Goal: Task Accomplishment & Management: Use online tool/utility

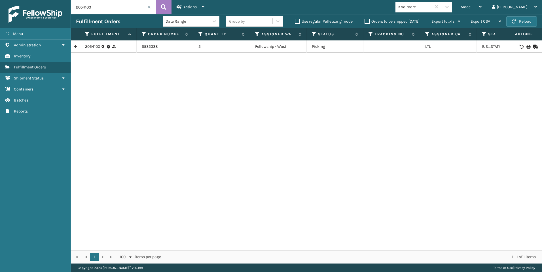
click at [148, 6] on span at bounding box center [148, 6] width 3 height 3
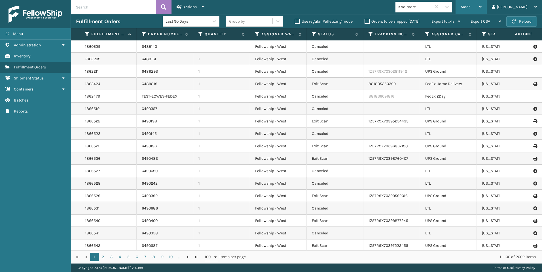
click at [481, 10] on div "Mode" at bounding box center [470, 7] width 21 height 14
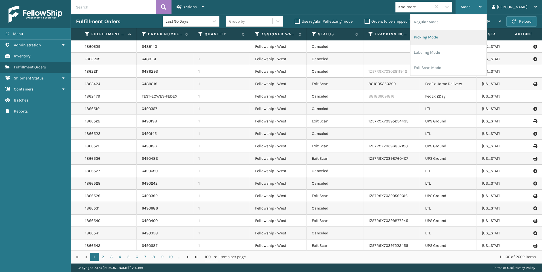
click at [459, 36] on li "Picking Mode" at bounding box center [448, 37] width 76 height 15
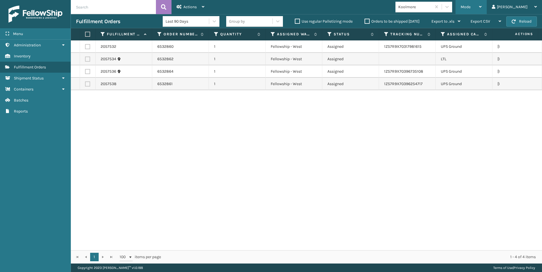
click at [470, 6] on span "Mode" at bounding box center [465, 7] width 10 height 5
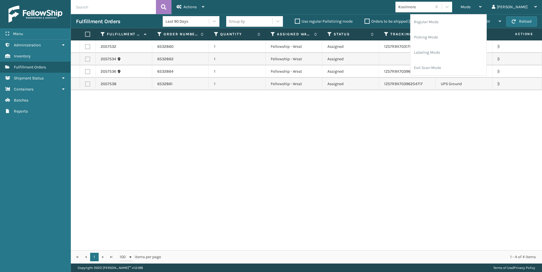
click at [347, 112] on div "2057532 6532860 1 Fellowship - West Assigned 1Z57R9X70317981615 UPS Ground [US_…" at bounding box center [306, 146] width 471 height 210
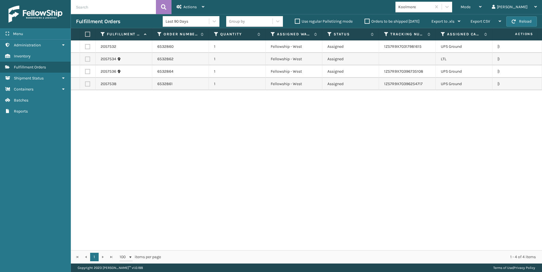
click at [93, 58] on td at bounding box center [88, 59] width 16 height 12
drag, startPoint x: 90, startPoint y: 57, endPoint x: 93, endPoint y: 55, distance: 4.3
click at [90, 57] on label at bounding box center [87, 59] width 5 height 5
click at [85, 57] on input "checkbox" at bounding box center [85, 59] width 0 height 4
checkbox input "true"
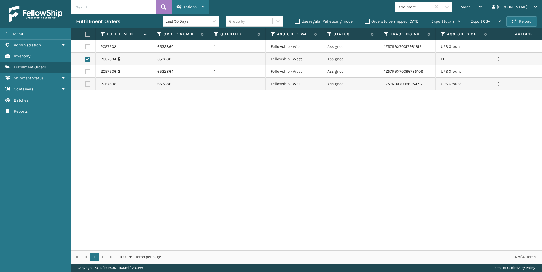
click at [174, 6] on div "Actions Settings Remove All Filters Export Labels Create Picking Batch" at bounding box center [190, 7] width 38 height 14
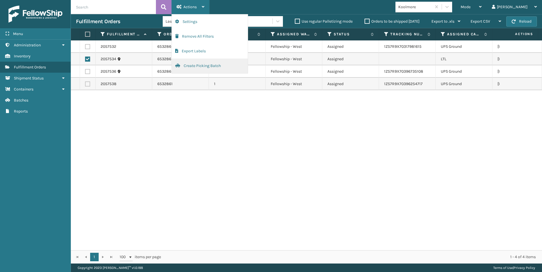
click at [198, 66] on button "Create Picking Batch" at bounding box center [210, 66] width 76 height 15
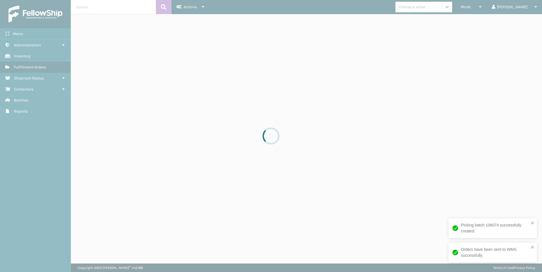
click at [445, 8] on div at bounding box center [271, 136] width 542 height 272
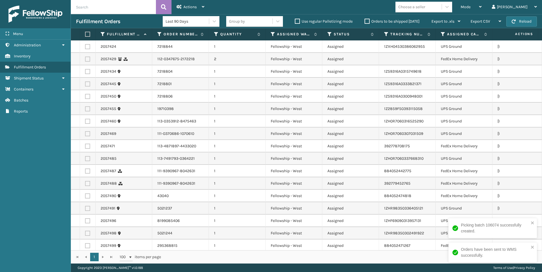
click at [425, 8] on div "Choose a seller" at bounding box center [411, 7] width 27 height 6
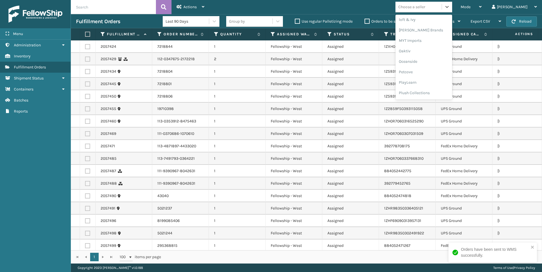
scroll to position [274, 0]
click at [441, 80] on div "SleepGeekz" at bounding box center [423, 83] width 57 height 10
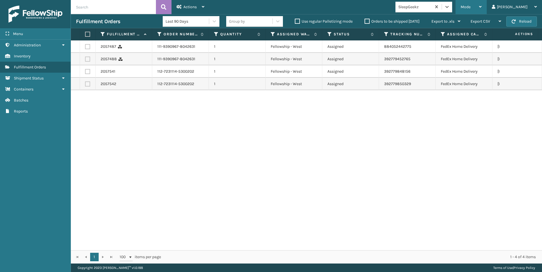
click at [481, 5] on div "Mode" at bounding box center [470, 7] width 21 height 14
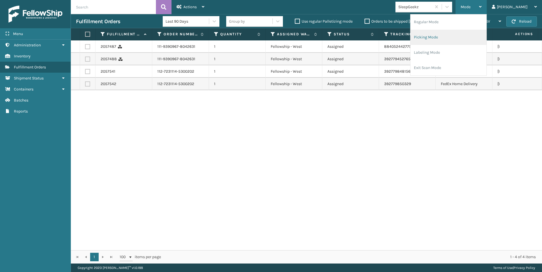
click at [463, 37] on li "Picking Mode" at bounding box center [448, 37] width 76 height 15
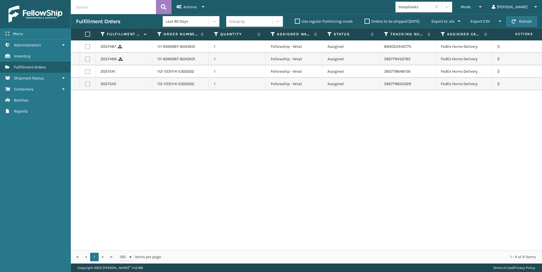
click at [100, 9] on input "text" at bounding box center [113, 7] width 85 height 14
click at [432, 8] on div "SleepGeekz" at bounding box center [415, 7] width 34 height 6
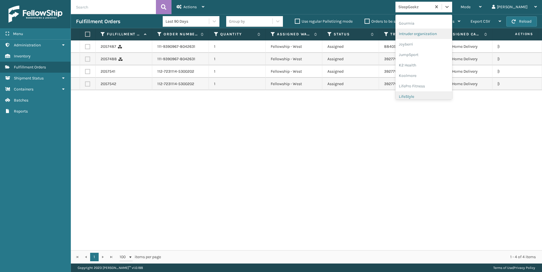
scroll to position [170, 0]
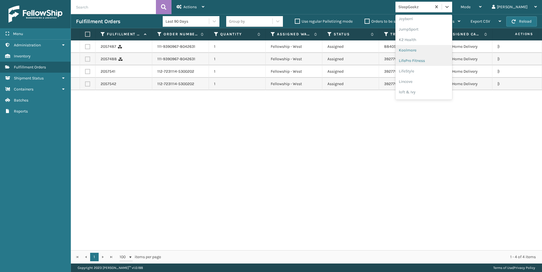
click at [446, 50] on div "Koolmore" at bounding box center [423, 50] width 57 height 10
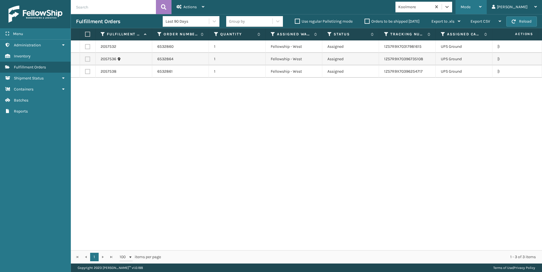
click at [470, 6] on span "Mode" at bounding box center [465, 7] width 10 height 5
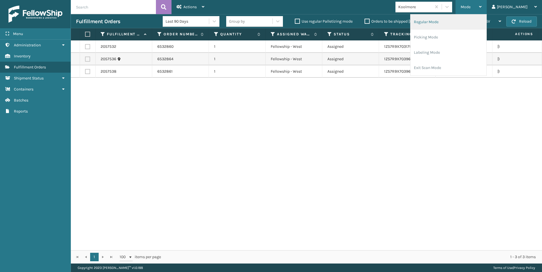
click at [456, 21] on li "Regular Mode" at bounding box center [448, 21] width 76 height 15
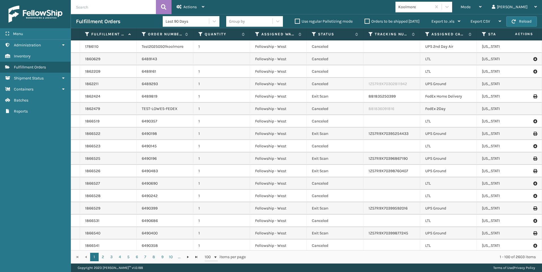
click at [116, 7] on input "text" at bounding box center [113, 7] width 85 height 14
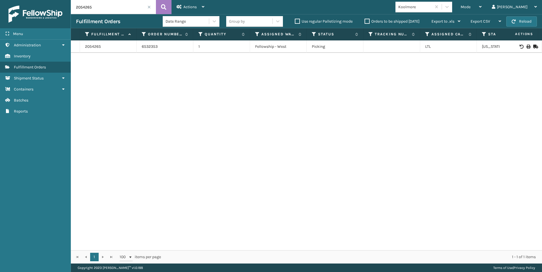
click at [526, 48] on icon at bounding box center [527, 47] width 3 height 4
drag, startPoint x: 102, startPoint y: 8, endPoint x: 43, endPoint y: 10, distance: 59.2
click at [58, 0] on div "Menu Inventory Administration Inventory Inventory Inventory Fulfillment Orders …" at bounding box center [271, 0] width 542 height 0
click at [526, 46] on icon at bounding box center [527, 47] width 3 height 4
drag, startPoint x: 100, startPoint y: 7, endPoint x: 31, endPoint y: 5, distance: 69.7
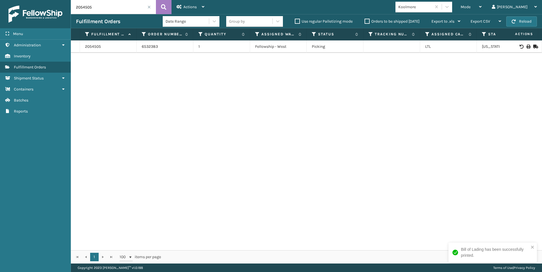
click at [31, 0] on div "Menu Inventory Administration Inventory Inventory Inventory Fulfillment Orders …" at bounding box center [271, 0] width 542 height 0
click at [526, 45] on icon at bounding box center [527, 47] width 3 height 4
drag, startPoint x: 105, startPoint y: 4, endPoint x: 29, endPoint y: 8, distance: 76.3
click at [49, 0] on div "Menu Inventory Administration Inventory Inventory Inventory Fulfillment Orders …" at bounding box center [271, 0] width 542 height 0
click at [522, 43] on td at bounding box center [520, 47] width 42 height 12
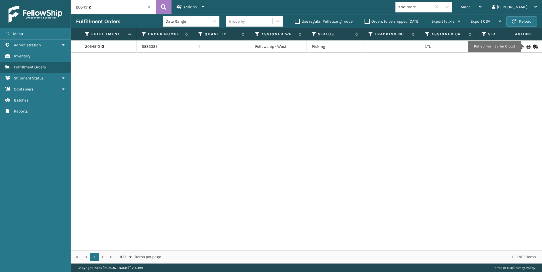
click at [526, 46] on icon at bounding box center [527, 47] width 3 height 4
drag, startPoint x: 79, startPoint y: 5, endPoint x: 67, endPoint y: 9, distance: 13.0
click at [66, 0] on div "Menu Inventory Administration Inventory Inventory Inventory Fulfillment Orders …" at bounding box center [271, 0] width 542 height 0
drag, startPoint x: 100, startPoint y: 2, endPoint x: 56, endPoint y: 5, distance: 44.6
click at [56, 0] on div "Menu Inventory Administration Inventory Inventory Inventory Fulfillment Orders …" at bounding box center [271, 0] width 542 height 0
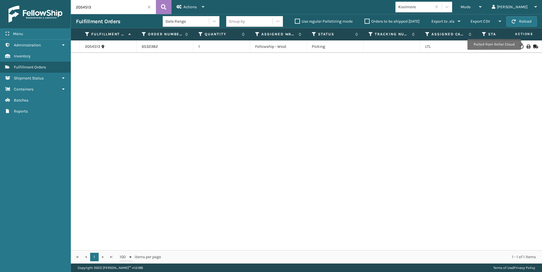
click at [524, 44] on td at bounding box center [520, 47] width 42 height 12
click at [526, 46] on icon at bounding box center [527, 47] width 3 height 4
drag, startPoint x: 67, startPoint y: 9, endPoint x: 43, endPoint y: 4, distance: 24.5
click at [49, 0] on div "Menu Inventory Administration Inventory Inventory Inventory Fulfillment Orders …" at bounding box center [271, 0] width 542 height 0
click at [526, 45] on icon at bounding box center [527, 47] width 3 height 4
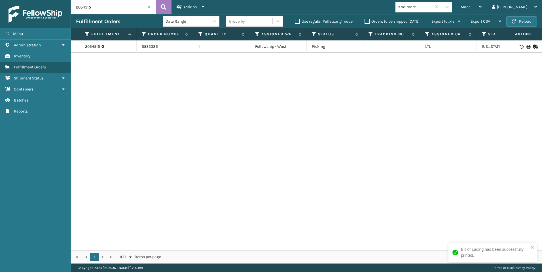
drag, startPoint x: 96, startPoint y: 7, endPoint x: 56, endPoint y: 5, distance: 39.7
click at [63, 0] on div "Menu Inventory Administration Inventory Inventory Inventory Fulfillment Orders …" at bounding box center [271, 0] width 542 height 0
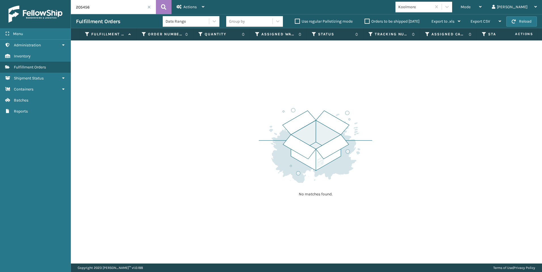
drag, startPoint x: 115, startPoint y: 4, endPoint x: 16, endPoint y: 11, distance: 99.4
click at [22, 0] on div "Menu Inventory Administration Inventory Inventory Inventory Fulfillment Orders …" at bounding box center [271, 0] width 542 height 0
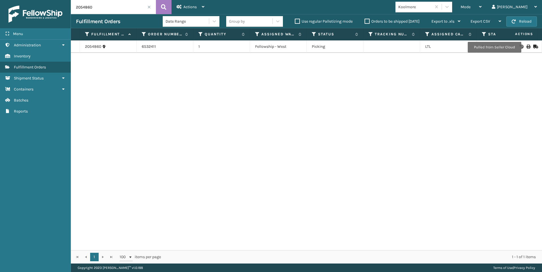
click at [526, 47] on icon at bounding box center [527, 47] width 3 height 4
drag, startPoint x: 102, startPoint y: 9, endPoint x: 19, endPoint y: 7, distance: 83.0
click at [25, 0] on div "Menu Inventory Administration Inventory Inventory Inventory Fulfillment Orders …" at bounding box center [271, 0] width 542 height 0
click at [521, 43] on td at bounding box center [520, 47] width 42 height 12
click at [526, 47] on icon at bounding box center [527, 47] width 3 height 4
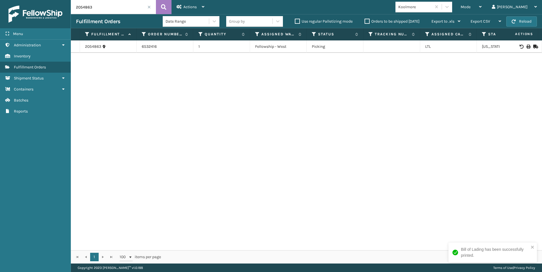
click at [106, 16] on div "Fulfillment Orders Date Range Group by Use regular Palletizing mode Orders to b…" at bounding box center [306, 21] width 471 height 14
drag, startPoint x: 106, startPoint y: 16, endPoint x: 64, endPoint y: 10, distance: 42.9
click at [64, 0] on div "Menu Inventory Administration Inventory Inventory Inventory Fulfillment Orders …" at bounding box center [271, 0] width 542 height 0
click at [521, 46] on div at bounding box center [520, 47] width 32 height 4
click at [526, 46] on icon at bounding box center [527, 47] width 3 height 4
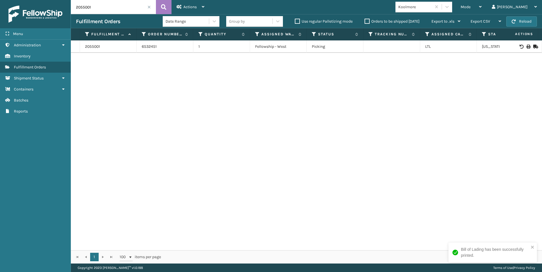
drag, startPoint x: 95, startPoint y: 8, endPoint x: 49, endPoint y: 10, distance: 45.9
click at [50, 0] on div "Menu Inventory Administration Inventory Inventory Inventory Fulfillment Orders …" at bounding box center [271, 0] width 542 height 0
click at [526, 46] on icon at bounding box center [527, 47] width 3 height 4
drag, startPoint x: 120, startPoint y: 11, endPoint x: 22, endPoint y: 7, distance: 98.1
click at [23, 0] on div "Menu Inventory Administration Inventory Inventory Inventory Fulfillment Orders …" at bounding box center [271, 0] width 542 height 0
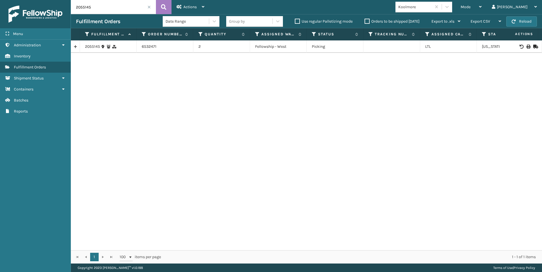
click at [523, 49] on td at bounding box center [520, 47] width 42 height 12
click at [526, 48] on icon at bounding box center [527, 47] width 3 height 4
drag, startPoint x: 98, startPoint y: 8, endPoint x: 35, endPoint y: 9, distance: 62.9
click at [51, 0] on div "Menu Inventory Administration Inventory Inventory Inventory Fulfillment Orders …" at bounding box center [271, 0] width 542 height 0
click at [526, 46] on icon at bounding box center [527, 47] width 3 height 4
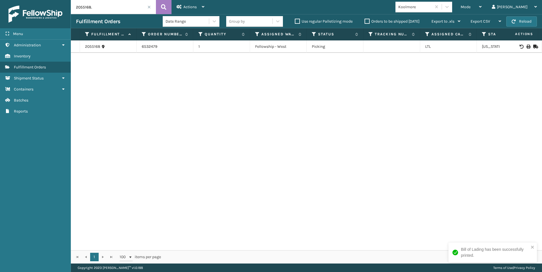
drag, startPoint x: 99, startPoint y: 10, endPoint x: 54, endPoint y: 2, distance: 45.2
click at [58, 0] on div "Menu Inventory Administration Inventory Inventory Inventory Fulfillment Orders …" at bounding box center [271, 0] width 542 height 0
click at [526, 46] on icon at bounding box center [527, 47] width 3 height 4
drag, startPoint x: 92, startPoint y: 5, endPoint x: 41, endPoint y: 5, distance: 51.5
click at [58, 0] on div "Menu Inventory Administration Inventory Inventory Inventory Fulfillment Orders …" at bounding box center [271, 0] width 542 height 0
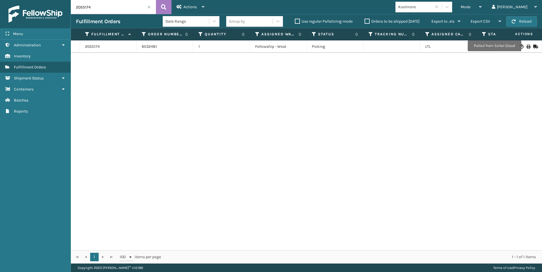
click at [526, 46] on icon at bounding box center [527, 47] width 3 height 4
drag, startPoint x: 82, startPoint y: 6, endPoint x: 53, endPoint y: 8, distance: 28.7
click at [63, 0] on div "Menu Inventory Administration Inventory Inventory Inventory Fulfillment Orders …" at bounding box center [271, 0] width 542 height 0
click at [521, 46] on div at bounding box center [520, 47] width 32 height 4
click at [526, 46] on icon at bounding box center [527, 47] width 3 height 4
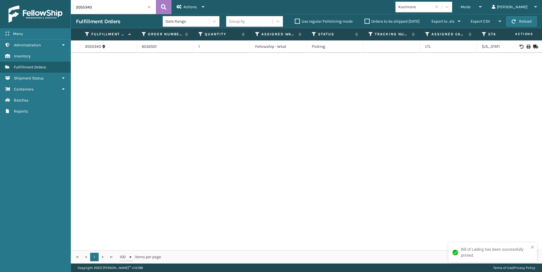
drag, startPoint x: 98, startPoint y: 8, endPoint x: 4, endPoint y: 26, distance: 95.5
click at [35, 0] on div "Menu Inventory Administration Inventory Inventory Inventory Fulfillment Orders …" at bounding box center [271, 0] width 542 height 0
click at [526, 44] on td at bounding box center [520, 47] width 42 height 12
click at [526, 46] on icon at bounding box center [527, 47] width 3 height 4
drag, startPoint x: 91, startPoint y: 8, endPoint x: 37, endPoint y: 6, distance: 53.9
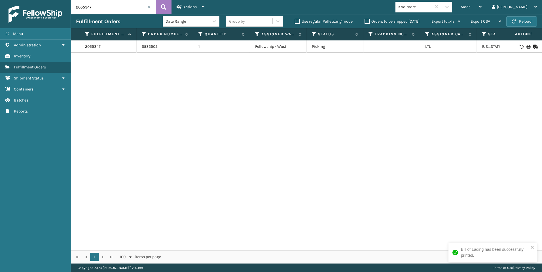
click at [65, 0] on div "Menu Inventory Administration Inventory Inventory Inventory Fulfillment Orders …" at bounding box center [271, 0] width 542 height 0
click at [526, 47] on icon at bounding box center [527, 47] width 3 height 4
click at [94, 15] on div "Fulfillment Orders Date Range Group by Use regular Palletizing mode Orders to b…" at bounding box center [306, 21] width 471 height 14
drag, startPoint x: 94, startPoint y: 9, endPoint x: 12, endPoint y: 8, distance: 81.9
click at [13, 0] on div "Menu Inventory Administration Inventory Inventory Inventory Fulfillment Orders …" at bounding box center [271, 0] width 542 height 0
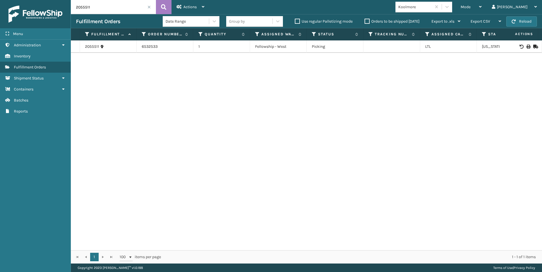
click at [528, 46] on div at bounding box center [520, 47] width 32 height 4
click at [527, 47] on div at bounding box center [520, 47] width 32 height 4
click at [526, 48] on icon at bounding box center [527, 47] width 3 height 4
click at [86, 11] on input "2055511" at bounding box center [113, 7] width 85 height 14
drag, startPoint x: 93, startPoint y: 9, endPoint x: 60, endPoint y: 7, distance: 33.2
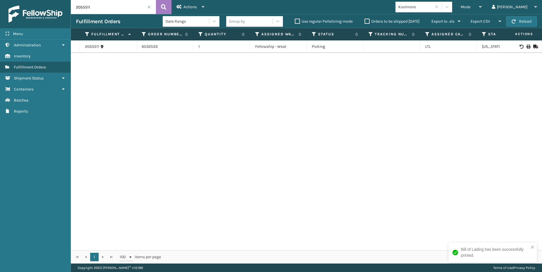
click at [65, 0] on div "Menu Inventory Administration Inventory Inventory Inventory Fulfillment Orders …" at bounding box center [271, 0] width 542 height 0
click at [163, 10] on icon at bounding box center [163, 7] width 5 height 8
click at [526, 45] on icon at bounding box center [527, 47] width 3 height 4
drag, startPoint x: 56, startPoint y: -5, endPoint x: 33, endPoint y: -8, distance: 22.9
click at [33, 0] on html "Bill of Lading has been successfully printed. Menu Inventory Administration Inv…" at bounding box center [271, 136] width 542 height 272
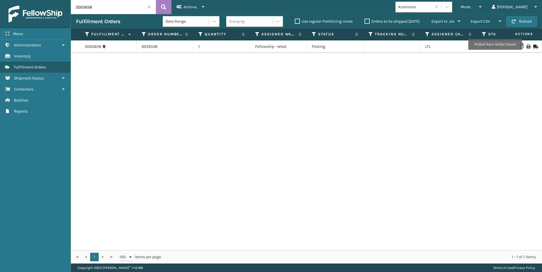
click at [525, 44] on td at bounding box center [520, 47] width 42 height 12
click at [526, 48] on icon at bounding box center [527, 47] width 3 height 4
drag, startPoint x: 108, startPoint y: 8, endPoint x: 6, endPoint y: 11, distance: 102.3
click at [18, 0] on div "Menu Inventory Administration Inventory Inventory Inventory Fulfillment Orders …" at bounding box center [271, 0] width 542 height 0
click at [521, 48] on div at bounding box center [520, 47] width 32 height 4
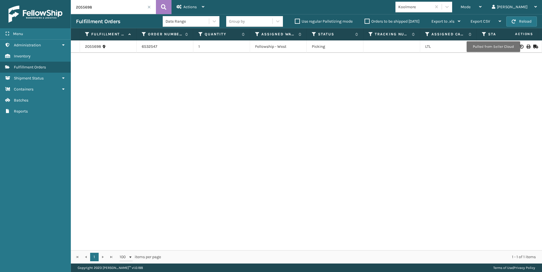
click at [526, 47] on icon at bounding box center [527, 47] width 3 height 4
drag, startPoint x: 98, startPoint y: 6, endPoint x: 59, endPoint y: 11, distance: 39.9
click at [70, 0] on div "Menu Inventory Administration Inventory Inventory Inventory Fulfillment Orders …" at bounding box center [271, 0] width 542 height 0
click at [526, 47] on icon at bounding box center [527, 47] width 3 height 4
drag, startPoint x: 90, startPoint y: 9, endPoint x: 0, endPoint y: 9, distance: 89.5
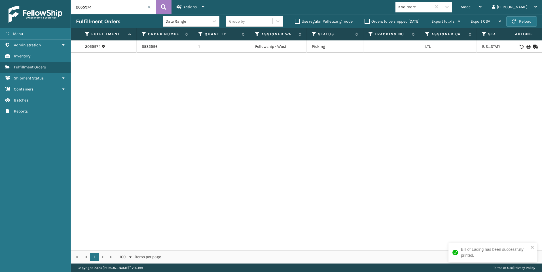
click at [6, 0] on div "Menu Inventory Administration Inventory Inventory Inventory Fulfillment Orders …" at bounding box center [271, 0] width 542 height 0
drag, startPoint x: 524, startPoint y: 43, endPoint x: 523, endPoint y: 46, distance: 3.1
click at [523, 46] on td at bounding box center [520, 47] width 42 height 12
click at [526, 46] on icon at bounding box center [527, 47] width 3 height 4
drag, startPoint x: 102, startPoint y: 4, endPoint x: 14, endPoint y: 7, distance: 87.8
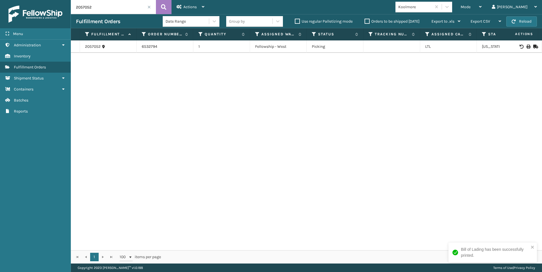
click at [22, 0] on div "Menu Inventory Administration Inventory Inventory Inventory Fulfillment Orders …" at bounding box center [271, 0] width 542 height 0
click at [526, 46] on icon at bounding box center [527, 47] width 3 height 4
click at [53, 0] on div "Menu Inventory Administration Inventory Inventory Inventory Fulfillment Orders …" at bounding box center [271, 0] width 542 height 0
click at [526, 47] on icon at bounding box center [527, 47] width 3 height 4
drag, startPoint x: 97, startPoint y: 7, endPoint x: 50, endPoint y: 21, distance: 49.6
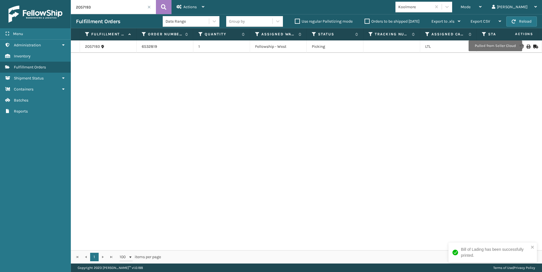
click at [50, 0] on div "Menu Inventory Administration Inventory Inventory Inventory Fulfillment Orders …" at bounding box center [271, 0] width 542 height 0
click at [526, 47] on div at bounding box center [520, 47] width 32 height 4
click at [526, 46] on div at bounding box center [520, 47] width 32 height 4
click at [526, 45] on icon at bounding box center [527, 47] width 3 height 4
drag, startPoint x: 101, startPoint y: 8, endPoint x: 21, endPoint y: 6, distance: 80.7
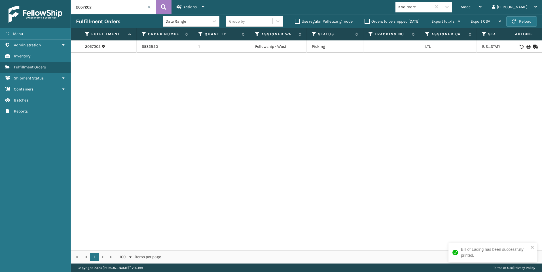
click at [38, 0] on div "Menu Inventory Administration Inventory Inventory Inventory Fulfillment Orders …" at bounding box center [271, 0] width 542 height 0
click at [526, 47] on icon at bounding box center [527, 47] width 3 height 4
drag, startPoint x: 91, startPoint y: 8, endPoint x: 45, endPoint y: 20, distance: 47.5
click at [57, 0] on div "Menu Inventory Administration Inventory Inventory Inventory Fulfillment Orders …" at bounding box center [271, 0] width 542 height 0
click at [526, 47] on icon at bounding box center [527, 47] width 3 height 4
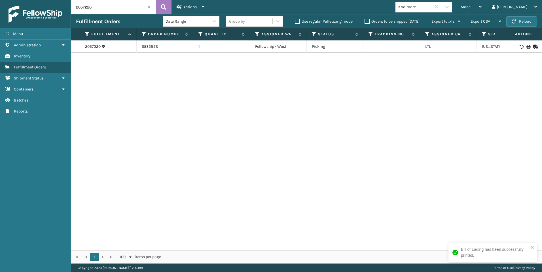
drag, startPoint x: 95, startPoint y: 9, endPoint x: 12, endPoint y: 6, distance: 83.1
click at [13, 0] on div "Menu Inventory Administration Inventory Inventory Inventory Fulfillment Orders …" at bounding box center [271, 0] width 542 height 0
click at [526, 47] on icon at bounding box center [527, 47] width 3 height 4
drag, startPoint x: 96, startPoint y: 7, endPoint x: 67, endPoint y: 12, distance: 29.7
click at [75, 6] on input "2052016" at bounding box center [113, 7] width 85 height 14
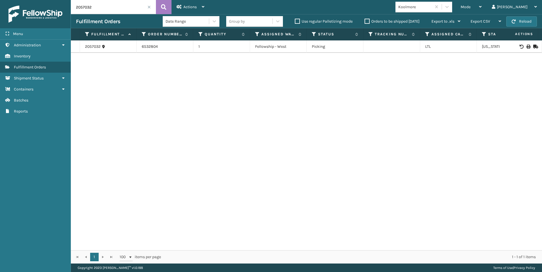
click at [526, 46] on icon at bounding box center [527, 47] width 3 height 4
drag, startPoint x: 91, startPoint y: 10, endPoint x: 45, endPoint y: 11, distance: 46.2
click at [63, 0] on div "Menu Inventory Administration Inventory Inventory Inventory Fulfillment Orders …" at bounding box center [271, 0] width 542 height 0
click at [526, 47] on icon at bounding box center [527, 47] width 3 height 4
drag, startPoint x: 103, startPoint y: 7, endPoint x: 0, endPoint y: 15, distance: 103.4
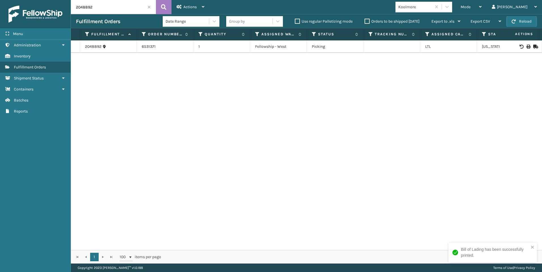
click at [34, 0] on div "Menu Inventory Administration Inventory Inventory Inventory Fulfillment Orders …" at bounding box center [271, 0] width 542 height 0
click at [526, 45] on icon at bounding box center [527, 47] width 3 height 4
drag, startPoint x: 98, startPoint y: 5, endPoint x: 36, endPoint y: 6, distance: 62.3
click at [48, 0] on div "Menu Inventory Administration Inventory Inventory Inventory Fulfillment Orders …" at bounding box center [271, 0] width 542 height 0
click at [521, 46] on div at bounding box center [520, 47] width 32 height 4
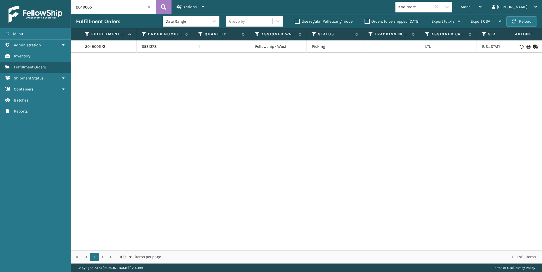
click at [521, 46] on div at bounding box center [520, 47] width 32 height 4
click at [526, 49] on td at bounding box center [520, 47] width 42 height 12
click at [526, 48] on div at bounding box center [520, 47] width 32 height 4
click at [526, 45] on icon at bounding box center [527, 47] width 3 height 4
drag, startPoint x: 124, startPoint y: 7, endPoint x: 0, endPoint y: 9, distance: 124.1
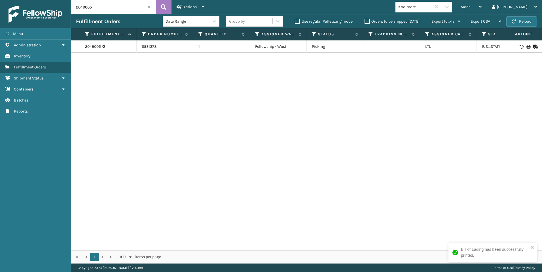
click at [8, 0] on div "Menu Inventory Administration Inventory Inventory Inventory Fulfillment Orders …" at bounding box center [271, 0] width 542 height 0
click at [526, 46] on icon at bounding box center [527, 47] width 3 height 4
drag, startPoint x: 107, startPoint y: 10, endPoint x: 33, endPoint y: 7, distance: 74.3
click at [46, 0] on div "Menu Inventory Administration Inventory Inventory Inventory Fulfillment Orders …" at bounding box center [271, 0] width 542 height 0
click at [97, 9] on input "2049094" at bounding box center [113, 7] width 85 height 14
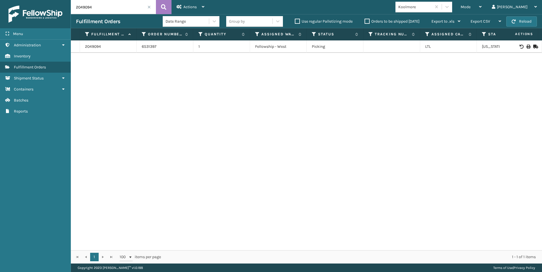
drag, startPoint x: 97, startPoint y: 9, endPoint x: 18, endPoint y: 8, distance: 78.7
click at [48, 0] on div "Menu Inventory Administration Inventory Inventory Inventory Fulfillment Orders …" at bounding box center [271, 0] width 542 height 0
click at [523, 49] on td at bounding box center [520, 47] width 42 height 12
click at [526, 46] on icon at bounding box center [527, 47] width 3 height 4
drag, startPoint x: 92, startPoint y: 8, endPoint x: 38, endPoint y: 10, distance: 53.6
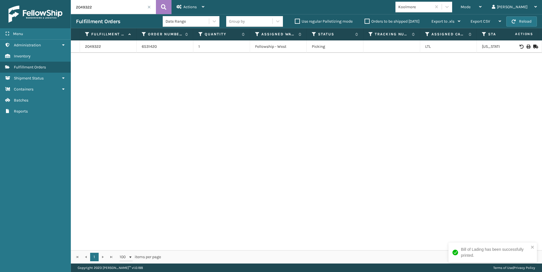
click at [60, 0] on div "Menu Inventory Administration Inventory Inventory Inventory Fulfillment Orders …" at bounding box center [271, 0] width 542 height 0
click at [525, 46] on div at bounding box center [520, 47] width 32 height 4
click at [526, 46] on icon at bounding box center [527, 47] width 3 height 4
drag, startPoint x: 102, startPoint y: 9, endPoint x: 34, endPoint y: 14, distance: 68.1
click at [52, 0] on div "Menu Inventory Administration Inventory Inventory Inventory Fulfillment Orders …" at bounding box center [271, 0] width 542 height 0
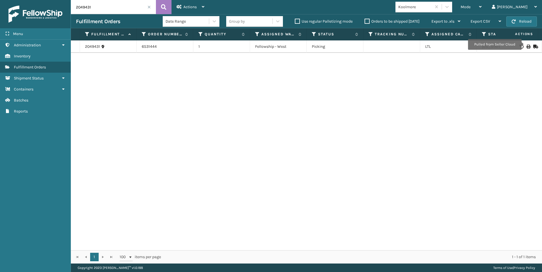
click at [526, 45] on icon at bounding box center [527, 47] width 3 height 4
drag, startPoint x: 56, startPoint y: 9, endPoint x: 0, endPoint y: 24, distance: 58.0
click at [12, 0] on div "Menu Inventory Administration Inventory Inventory Inventory Fulfillment Orders …" at bounding box center [271, 0] width 542 height 0
click at [526, 46] on icon at bounding box center [527, 47] width 3 height 4
drag, startPoint x: 113, startPoint y: 11, endPoint x: 28, endPoint y: 7, distance: 85.3
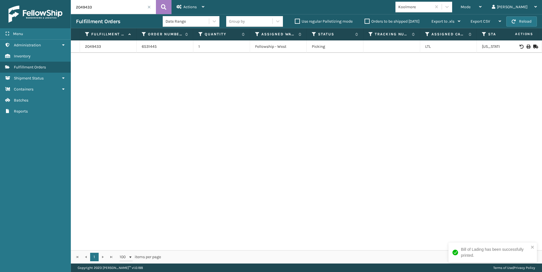
click at [44, 0] on div "Menu Inventory Administration Inventory Inventory Inventory Fulfillment Orders …" at bounding box center [271, 0] width 542 height 0
click at [526, 47] on icon at bounding box center [527, 47] width 3 height 4
drag, startPoint x: 96, startPoint y: 7, endPoint x: 36, endPoint y: 5, distance: 60.1
click at [42, 0] on div "Menu Inventory Administration Inventory Inventory Inventory Fulfillment Orders …" at bounding box center [271, 0] width 542 height 0
type input "1"
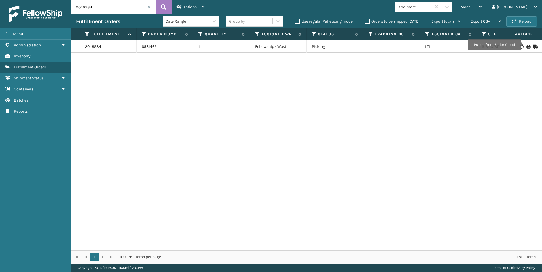
click at [523, 44] on td at bounding box center [520, 47] width 42 height 12
click at [526, 47] on icon at bounding box center [527, 47] width 3 height 4
drag, startPoint x: 95, startPoint y: 9, endPoint x: 19, endPoint y: 11, distance: 76.8
click at [29, 0] on div "Menu Inventory Administration Inventory Inventory Inventory Fulfillment Orders …" at bounding box center [271, 0] width 542 height 0
click at [526, 46] on icon at bounding box center [527, 47] width 3 height 4
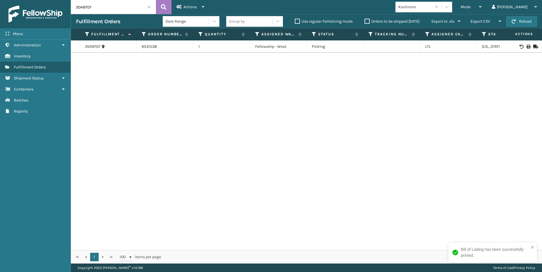
drag, startPoint x: 91, startPoint y: 9, endPoint x: 47, endPoint y: 10, distance: 44.2
click at [50, 0] on div "Menu Fulfillment Orders Administration Fulfillment Orders Inventory Fulfillment…" at bounding box center [271, 0] width 542 height 0
click at [523, 50] on td at bounding box center [520, 47] width 42 height 12
click at [526, 47] on icon at bounding box center [527, 47] width 3 height 4
drag, startPoint x: 109, startPoint y: 16, endPoint x: 70, endPoint y: 17, distance: 39.1
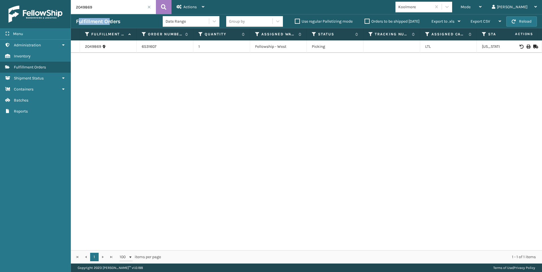
click at [70, 0] on div "Menu Fulfillment Orders Administration Fulfillment Orders Inventory Fulfillment…" at bounding box center [271, 0] width 542 height 0
drag, startPoint x: 70, startPoint y: 17, endPoint x: 90, endPoint y: 63, distance: 49.7
click at [92, 93] on div "2049869 6531607 1 Fellowship - West Picking LTL [US_STATE]" at bounding box center [306, 146] width 471 height 210
drag, startPoint x: 97, startPoint y: 9, endPoint x: 40, endPoint y: 8, distance: 56.4
click at [44, 0] on div "Menu Fulfillment Orders Administration Fulfillment Orders Inventory Fulfillment…" at bounding box center [271, 0] width 542 height 0
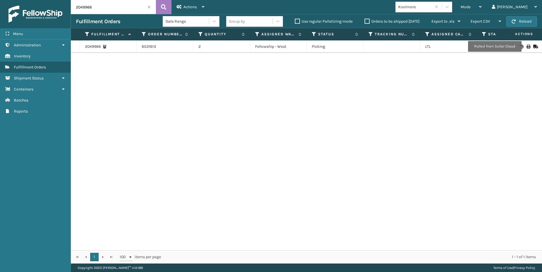
click at [526, 46] on icon at bounding box center [527, 47] width 3 height 4
drag, startPoint x: 110, startPoint y: 3, endPoint x: 46, endPoint y: 7, distance: 64.4
click at [52, 0] on div "Menu Fulfillment Orders Administration Fulfillment Orders Inventory Fulfillment…" at bounding box center [271, 0] width 542 height 0
click at [526, 48] on icon at bounding box center [527, 47] width 3 height 4
drag, startPoint x: 106, startPoint y: 10, endPoint x: 49, endPoint y: 11, distance: 57.5
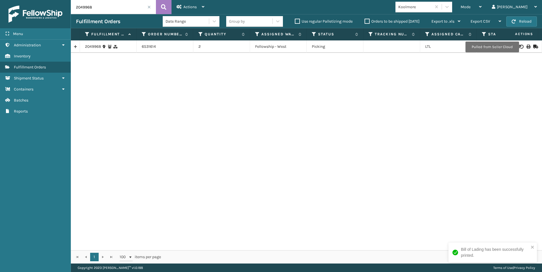
click at [52, 0] on div "Menu Fulfillment Orders Administration Fulfillment Orders Inventory Fulfillment…" at bounding box center [271, 0] width 542 height 0
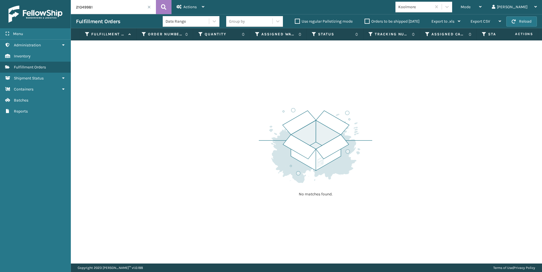
drag, startPoint x: 94, startPoint y: 11, endPoint x: 26, endPoint y: 13, distance: 68.0
click at [30, 0] on div "Menu Fulfillment Orders Administration Fulfillment Orders Inventory Fulfillment…" at bounding box center [271, 0] width 542 height 0
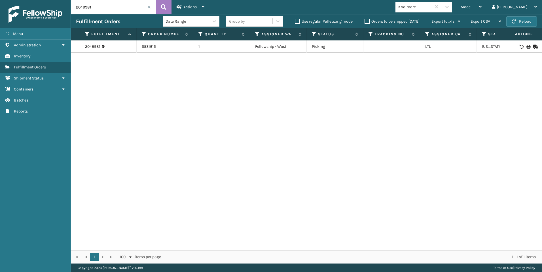
click at [526, 46] on icon at bounding box center [527, 47] width 3 height 4
drag, startPoint x: 61, startPoint y: 5, endPoint x: 44, endPoint y: 9, distance: 16.9
click at [50, 0] on div "Menu Fulfillment Orders Administration Fulfillment Orders Inventory Fulfillment…" at bounding box center [271, 0] width 542 height 0
click at [526, 46] on icon at bounding box center [527, 47] width 3 height 4
drag, startPoint x: 104, startPoint y: 8, endPoint x: 30, endPoint y: 9, distance: 73.9
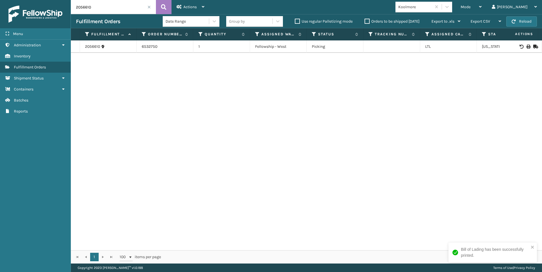
click at [43, 0] on div "Menu Fulfillment Orders Administration Fulfillment Orders Inventory Fulfillment…" at bounding box center [271, 0] width 542 height 0
click at [526, 48] on icon at bounding box center [527, 47] width 3 height 4
drag, startPoint x: 111, startPoint y: 3, endPoint x: 6, endPoint y: 9, distance: 105.2
click at [24, 0] on div "Menu Fulfillment Orders Administration Fulfillment Orders Inventory Fulfillment…" at bounding box center [271, 0] width 542 height 0
click at [526, 46] on icon at bounding box center [527, 47] width 3 height 4
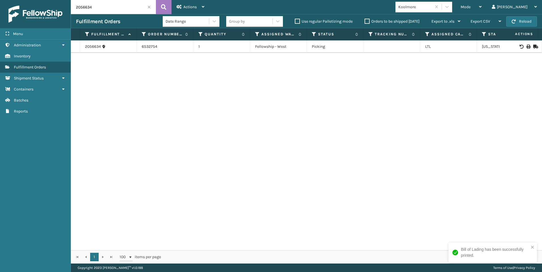
drag, startPoint x: 106, startPoint y: 10, endPoint x: 52, endPoint y: 18, distance: 55.3
click at [65, 0] on div "Menu Fulfillment Orders Administration Fulfillment Orders Inventory Fulfillment…" at bounding box center [271, 0] width 542 height 0
click at [526, 46] on icon at bounding box center [527, 47] width 3 height 4
drag, startPoint x: 92, startPoint y: 3, endPoint x: 56, endPoint y: 2, distance: 36.0
click at [62, 0] on div "Menu Fulfillment Orders Administration Fulfillment Orders Inventory Fulfillment…" at bounding box center [271, 0] width 542 height 0
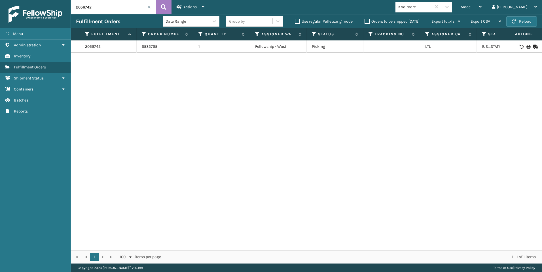
click at [526, 45] on icon at bounding box center [527, 47] width 3 height 4
drag, startPoint x: 98, startPoint y: 9, endPoint x: 7, endPoint y: 16, distance: 90.6
click at [61, 0] on div "Menu Fulfillment Orders Administration Fulfillment Orders Inventory Fulfillment…" at bounding box center [271, 0] width 542 height 0
click at [526, 46] on icon at bounding box center [527, 47] width 3 height 4
drag, startPoint x: 97, startPoint y: 1, endPoint x: 69, endPoint y: 1, distance: 28.0
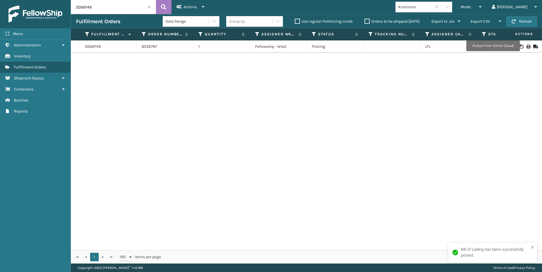
click at [73, 1] on input "2056749" at bounding box center [113, 7] width 85 height 14
click at [526, 46] on icon at bounding box center [527, 47] width 3 height 4
drag, startPoint x: 113, startPoint y: 8, endPoint x: 0, endPoint y: 10, distance: 113.0
click at [9, 0] on div "Menu Fulfillment Orders Administration Fulfillment Orders Inventory Fulfillment…" at bounding box center [271, 0] width 542 height 0
click at [526, 45] on icon at bounding box center [527, 47] width 3 height 4
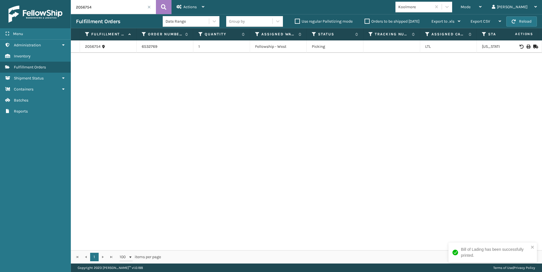
drag, startPoint x: 91, startPoint y: 5, endPoint x: 57, endPoint y: 7, distance: 34.3
click at [64, 0] on div "Menu Fulfillment Orders Administration Fulfillment Orders Inventory Fulfillment…" at bounding box center [271, 0] width 542 height 0
click at [123, 7] on input "2056754" at bounding box center [113, 7] width 85 height 14
click at [526, 45] on icon at bounding box center [527, 47] width 3 height 4
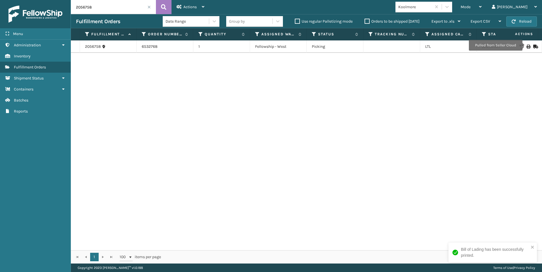
drag, startPoint x: 99, startPoint y: 9, endPoint x: 32, endPoint y: 12, distance: 67.2
click at [35, 0] on div "Menu Fulfillment Orders Administration Fulfillment Orders Inventory Fulfillment…" at bounding box center [271, 0] width 542 height 0
click at [526, 46] on icon at bounding box center [527, 47] width 3 height 4
drag, startPoint x: 101, startPoint y: 4, endPoint x: 69, endPoint y: 4, distance: 31.7
click at [69, 0] on div "Menu Fulfillment Orders Administration Fulfillment Orders Inventory Fulfillment…" at bounding box center [271, 0] width 542 height 0
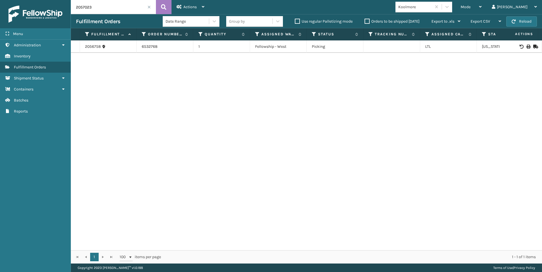
type input "2057023"
click at [526, 47] on icon at bounding box center [527, 47] width 3 height 4
